Goal: Find specific page/section: Find specific page/section

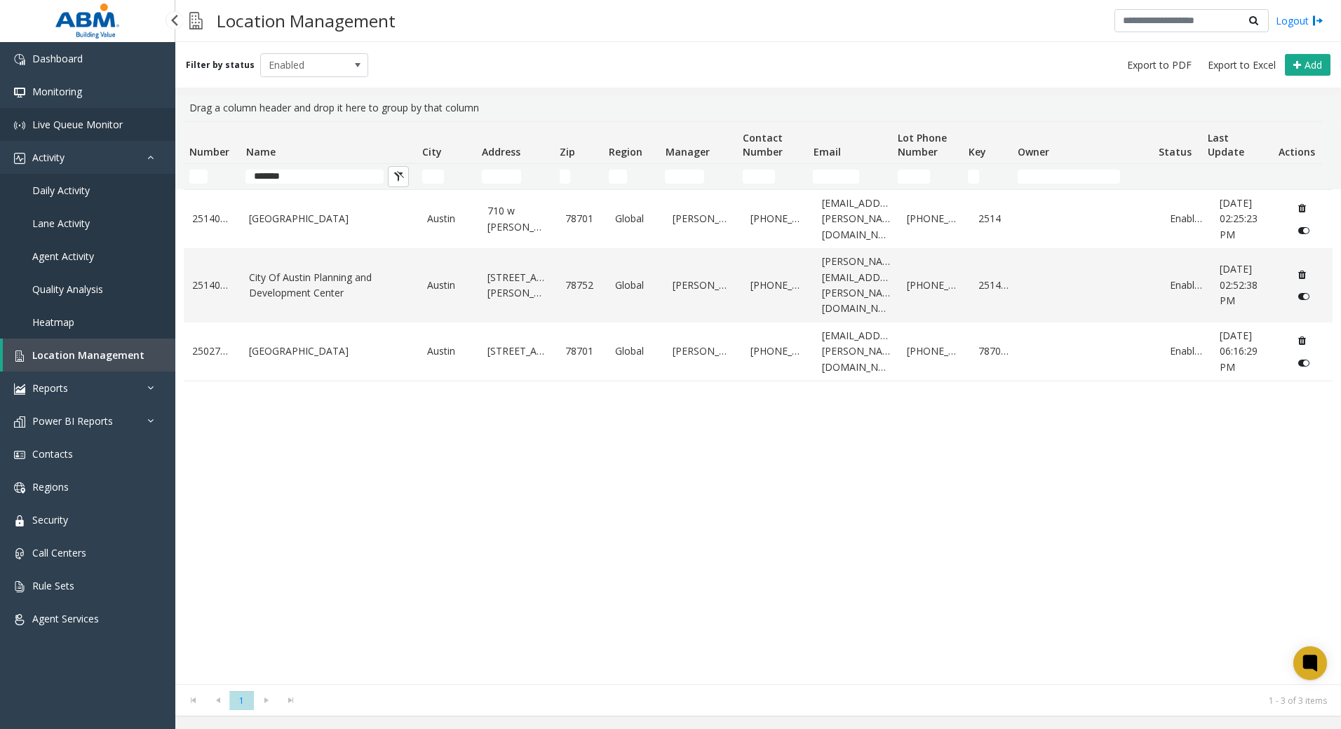
click at [73, 127] on span "Live Queue Monitor" at bounding box center [77, 124] width 90 height 13
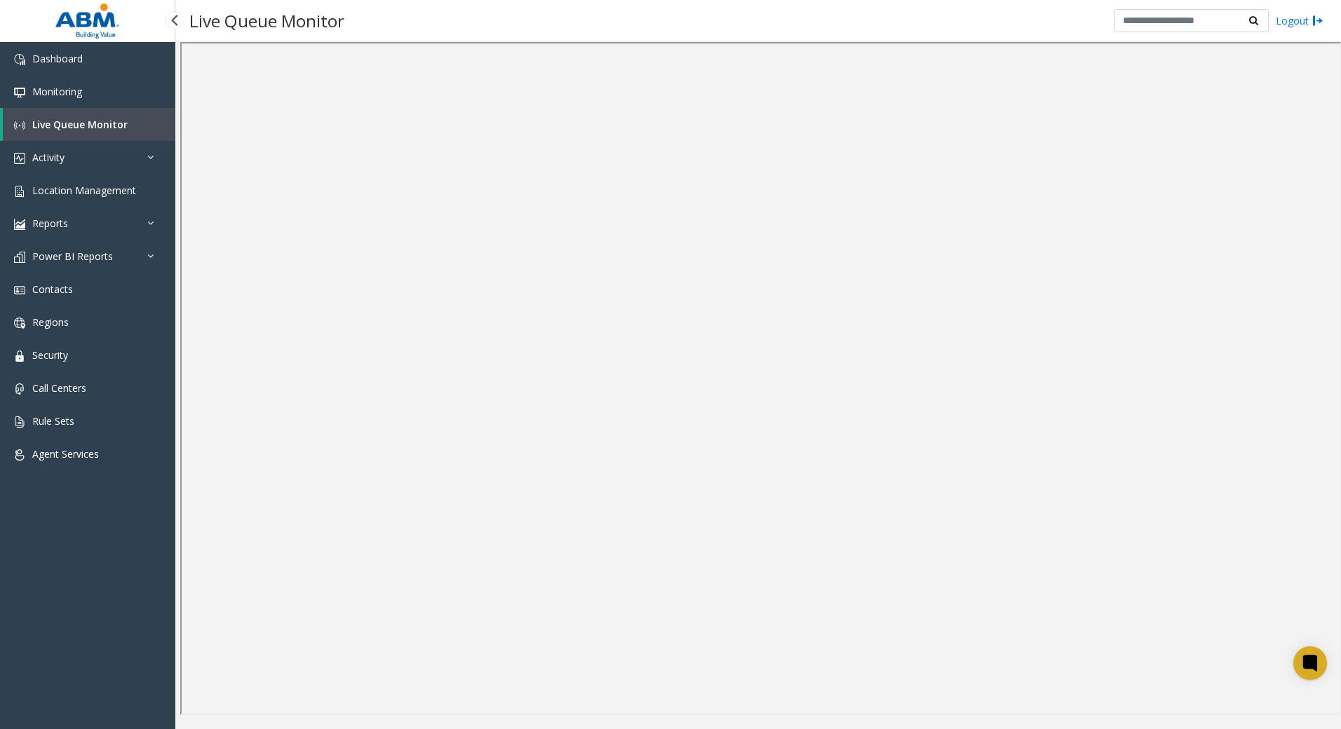
click at [97, 127] on span "Live Queue Monitor" at bounding box center [79, 124] width 95 height 13
click at [100, 93] on link "Monitoring" at bounding box center [87, 91] width 175 height 33
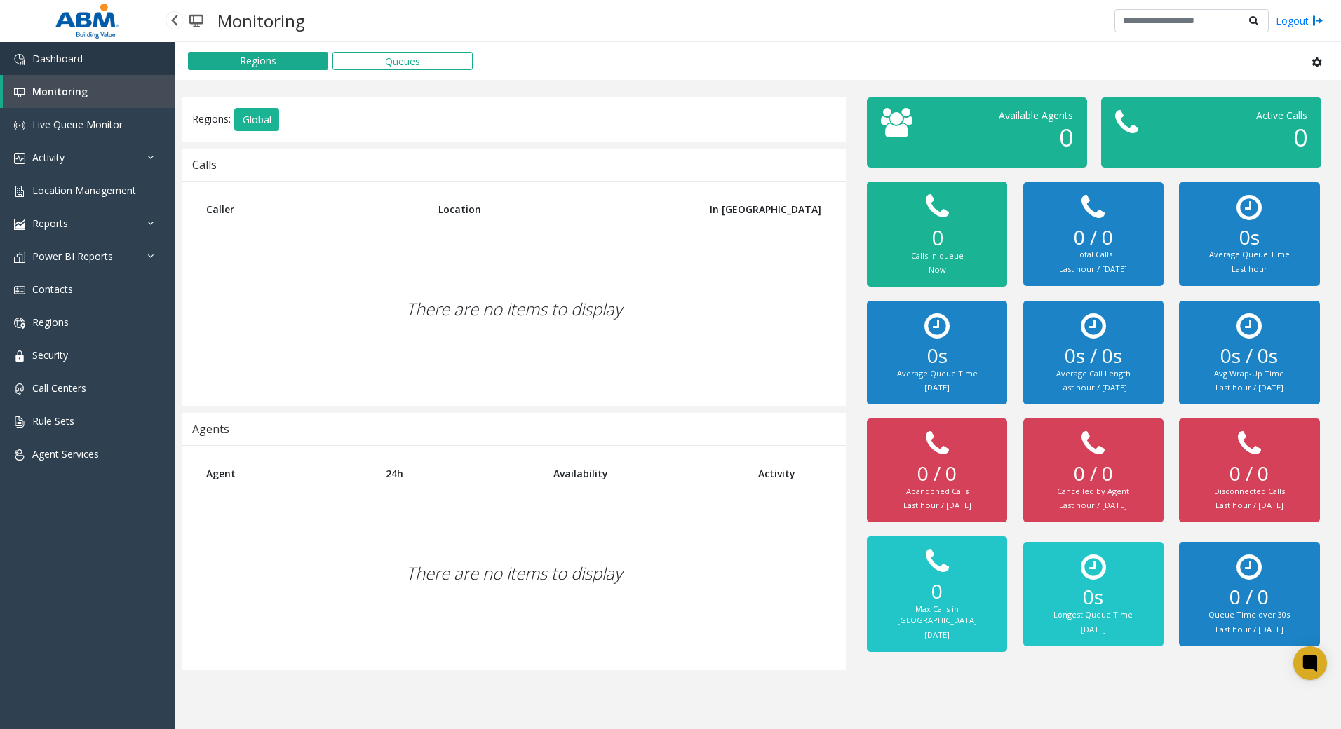
click at [87, 60] on link "Dashboard" at bounding box center [87, 58] width 175 height 33
